Goal: Task Accomplishment & Management: Complete application form

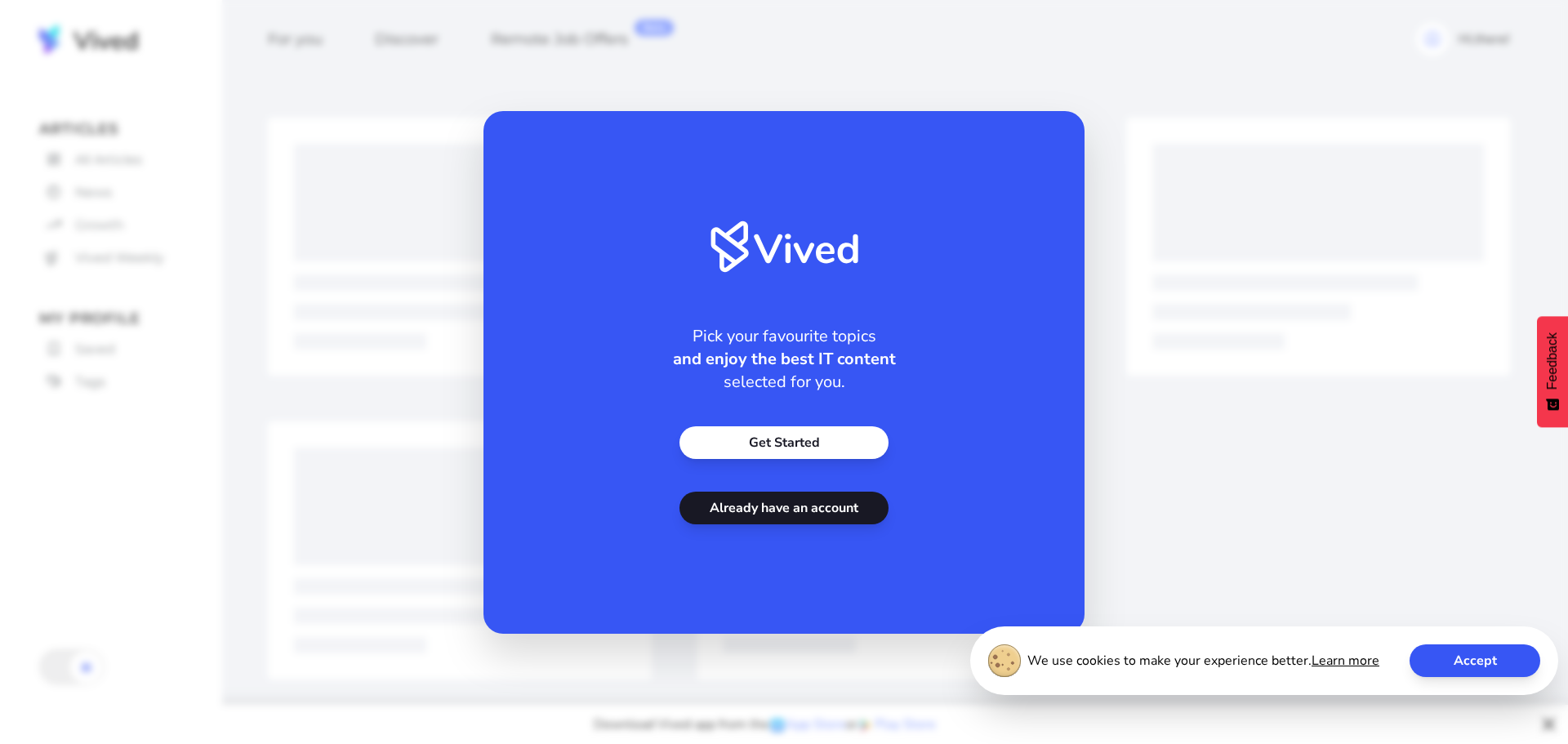
click at [793, 435] on link "Get Started" at bounding box center [783, 442] width 209 height 32
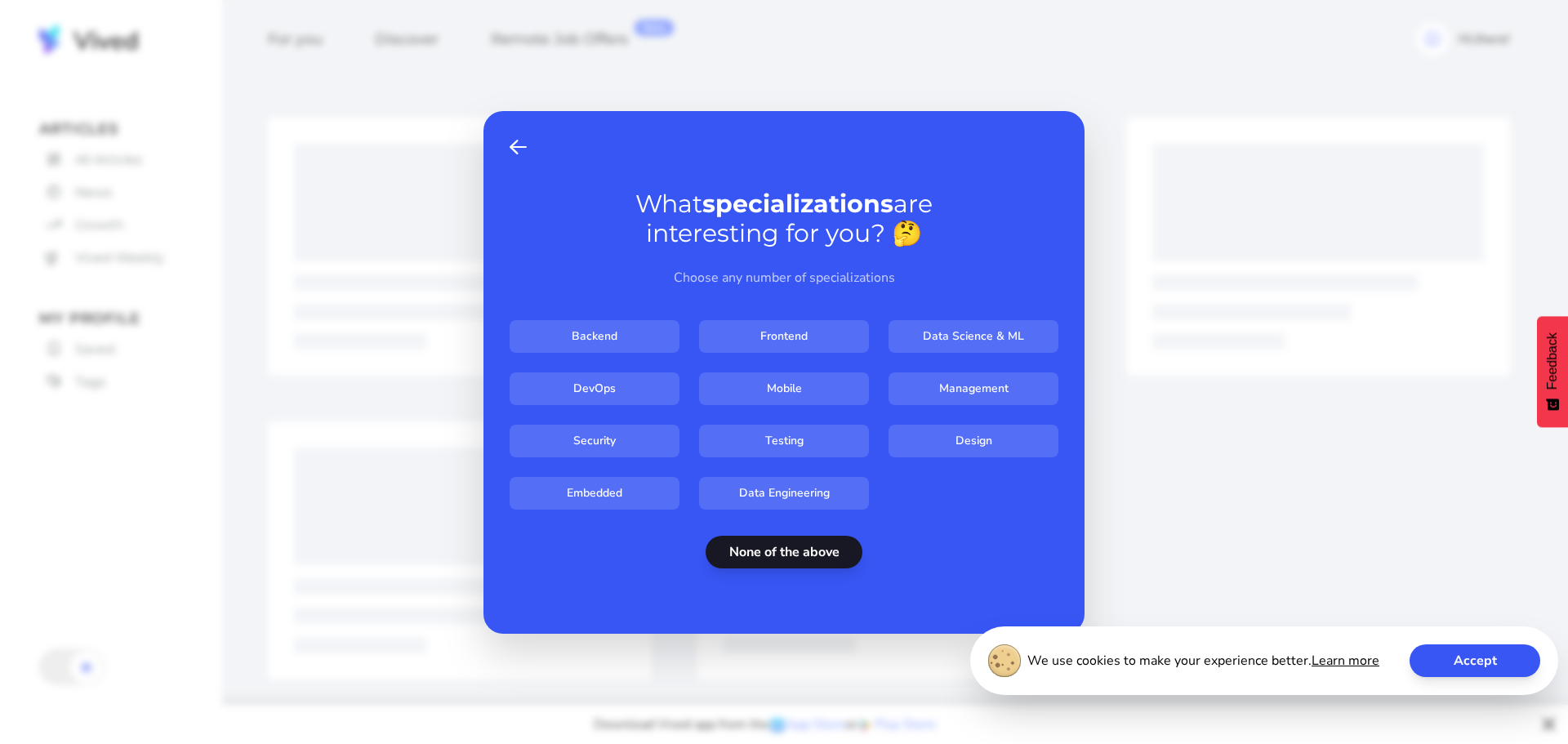
click at [511, 148] on span "Back" at bounding box center [518, 147] width 17 height 19
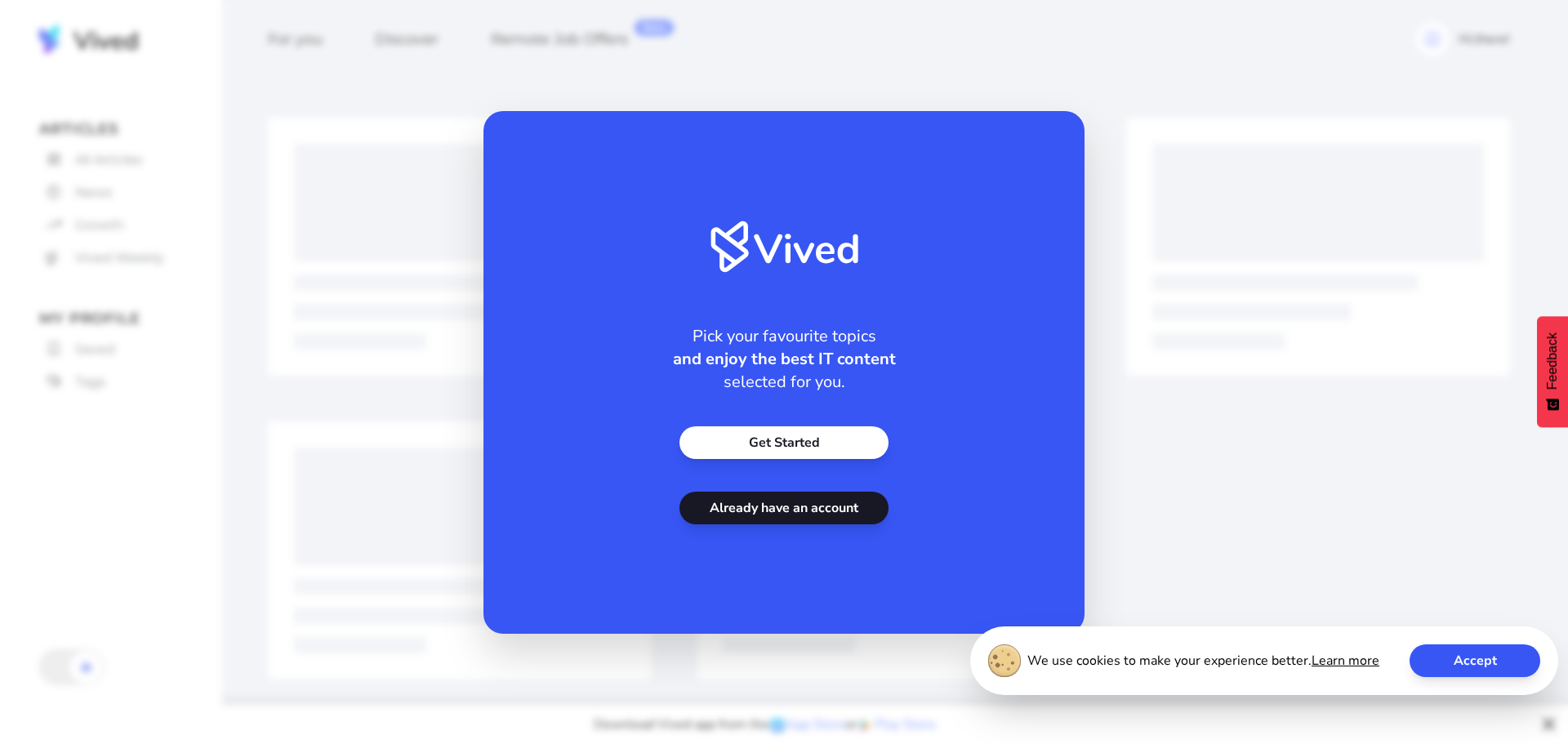
click at [510, 148] on div "Pick your favourite topics and enjoy the best IT content selected for you. Get …" at bounding box center [784, 372] width 601 height 523
